Goal: Information Seeking & Learning: Learn about a topic

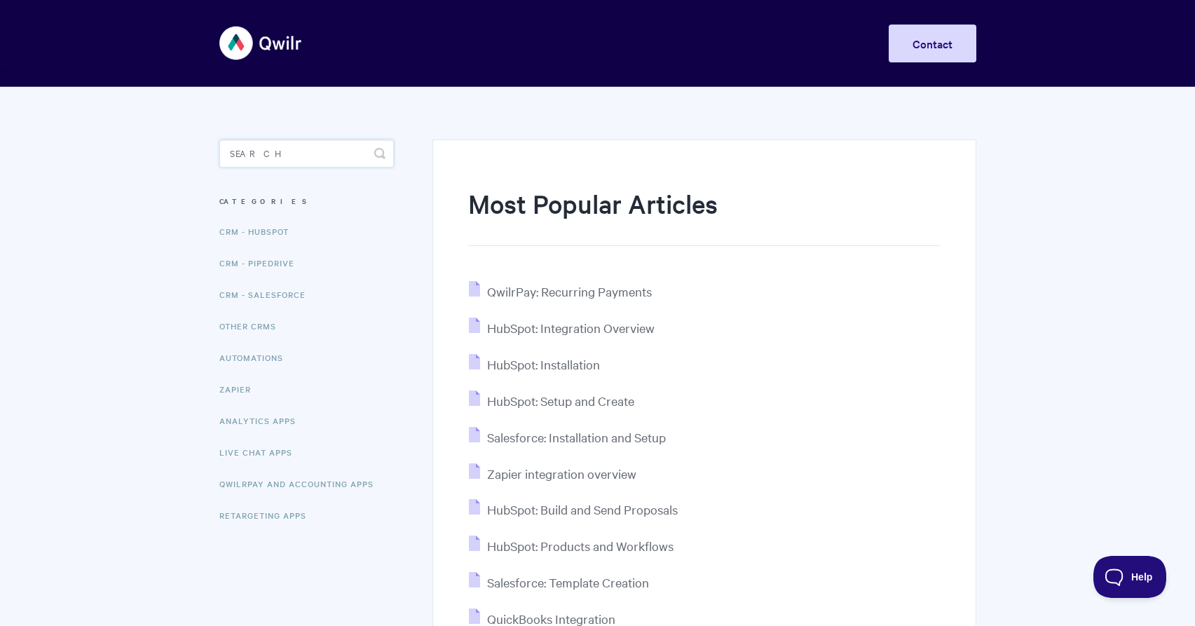
click at [268, 151] on input "Search" at bounding box center [306, 153] width 174 height 28
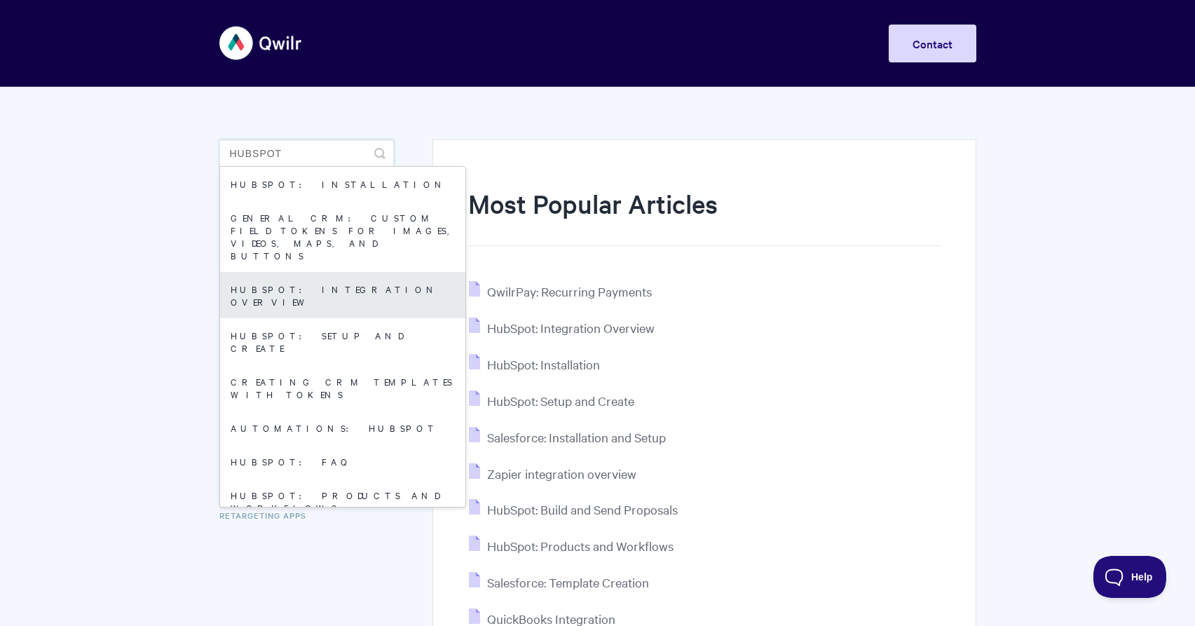
type input "hubspot"
click at [357, 272] on link "HubSpot: Integration Overview" at bounding box center [342, 295] width 245 height 46
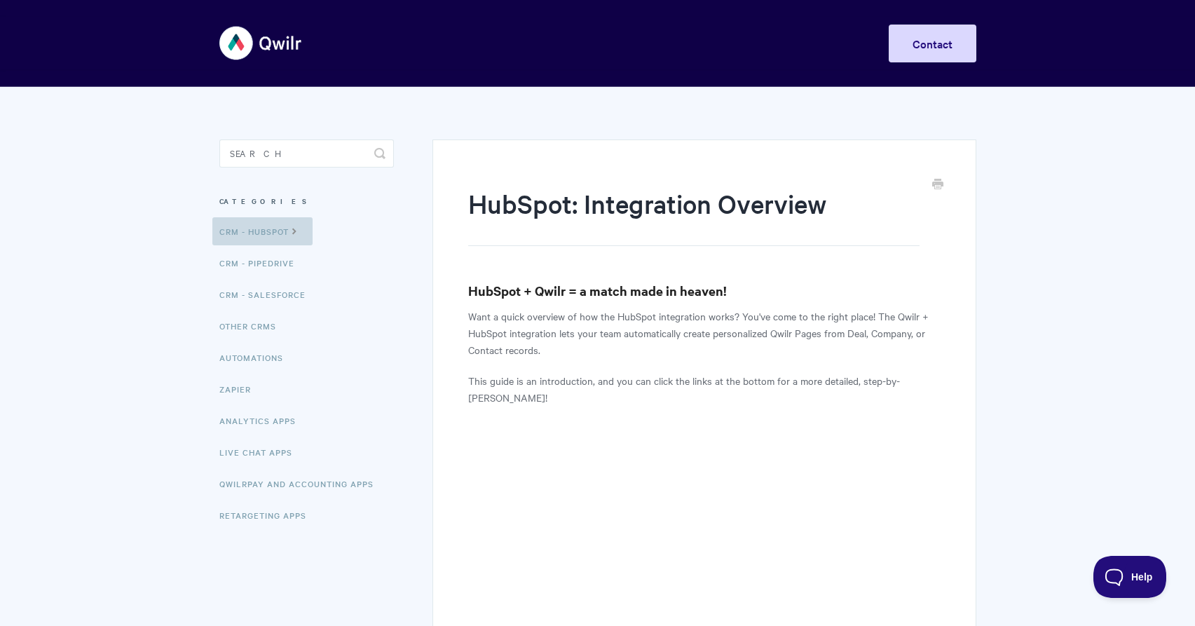
click at [256, 233] on link "CRM - HubSpot" at bounding box center [262, 231] width 100 height 28
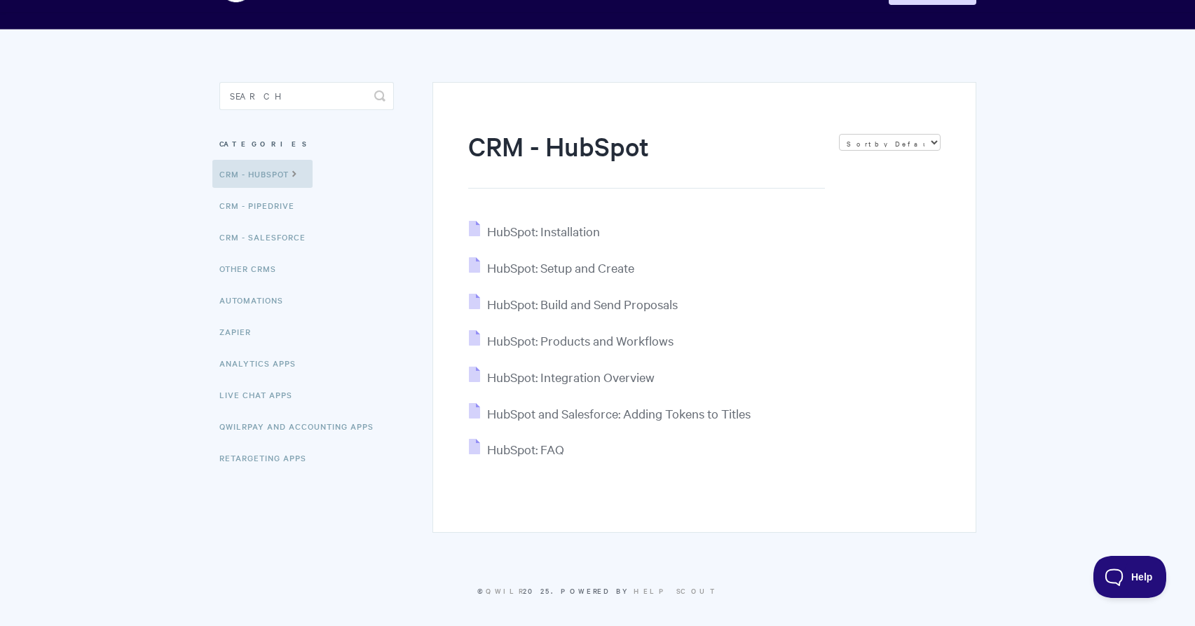
scroll to position [64, 0]
